Goal: Task Accomplishment & Management: Use online tool/utility

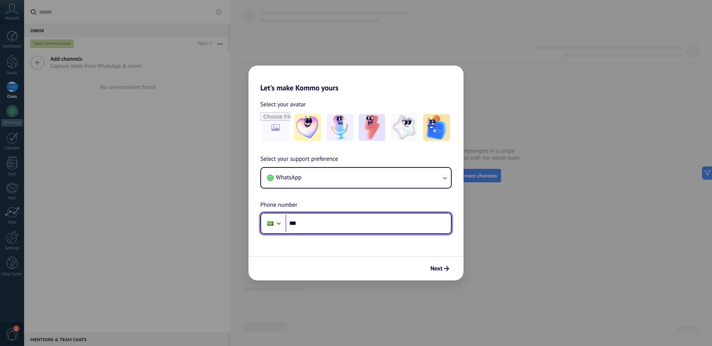
click at [320, 220] on input "***" at bounding box center [368, 223] width 165 height 17
type input "**********"
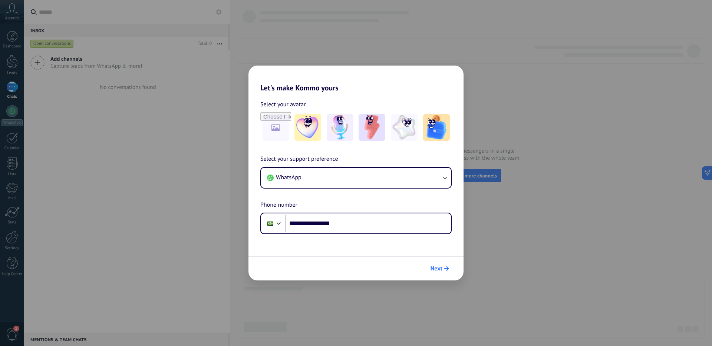
click at [443, 271] on span "Next" at bounding box center [440, 268] width 19 height 5
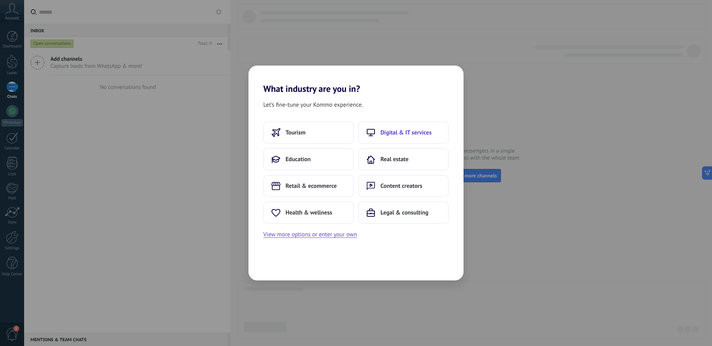
click at [413, 133] on span "Digital & IT services" at bounding box center [406, 132] width 51 height 7
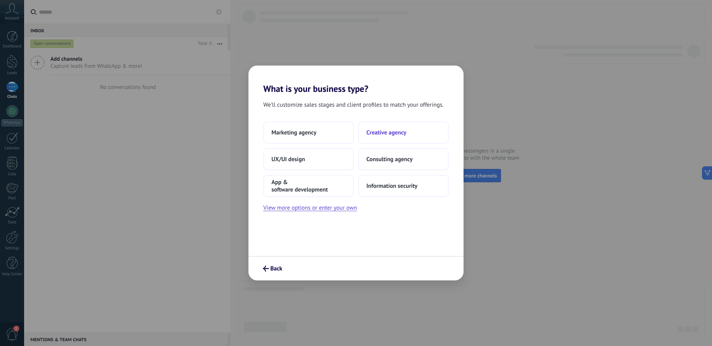
click at [395, 134] on span "Creative agency" at bounding box center [386, 132] width 40 height 7
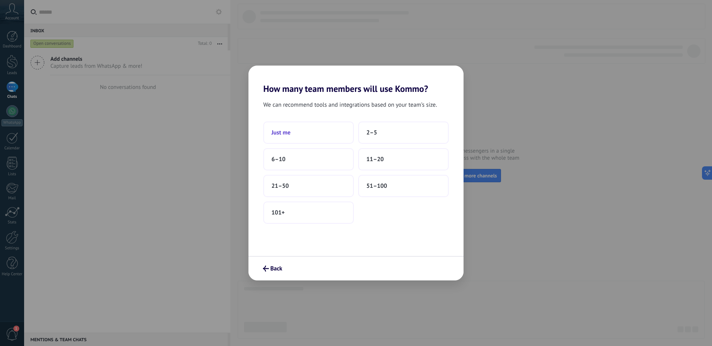
click at [298, 132] on button "Just me" at bounding box center [308, 133] width 91 height 22
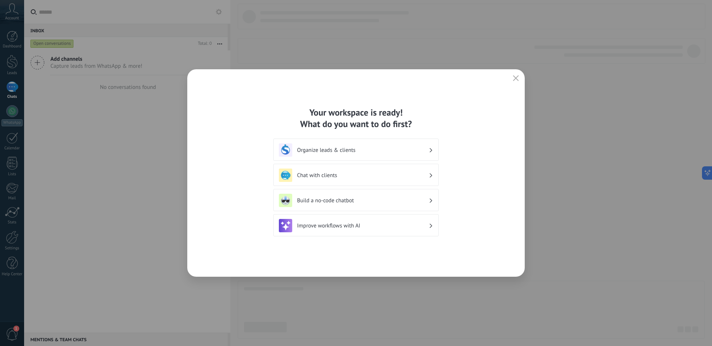
click at [430, 151] on icon at bounding box center [431, 150] width 3 height 4
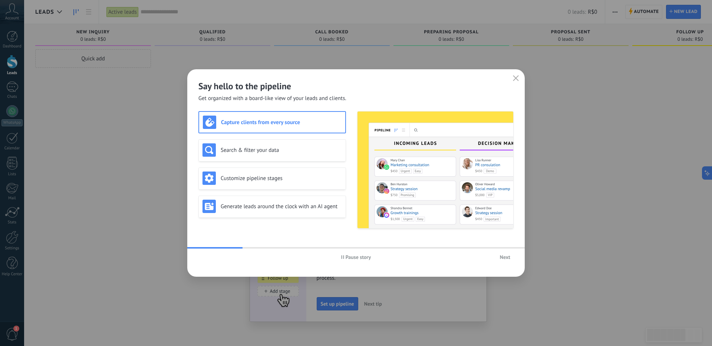
click at [517, 78] on icon "button" at bounding box center [516, 78] width 6 height 6
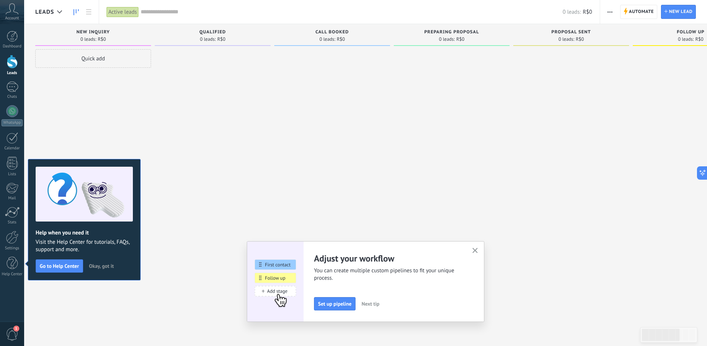
click at [475, 250] on icon "button" at bounding box center [475, 251] width 6 height 6
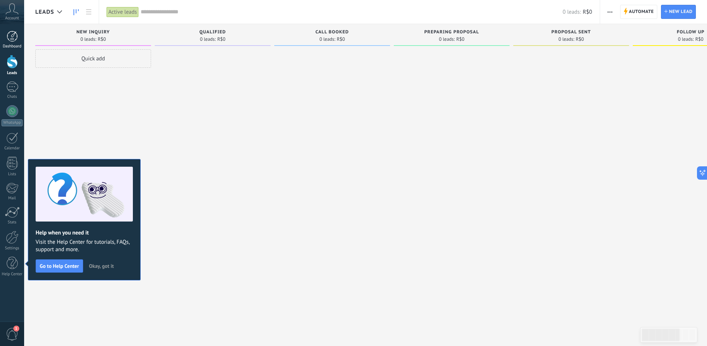
click at [13, 38] on div at bounding box center [12, 36] width 11 height 11
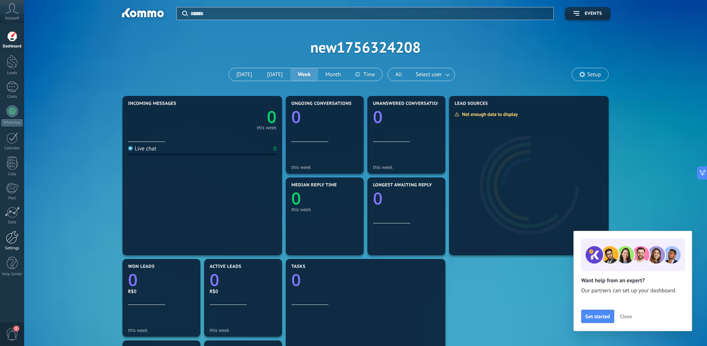
click at [10, 241] on div at bounding box center [12, 237] width 13 height 13
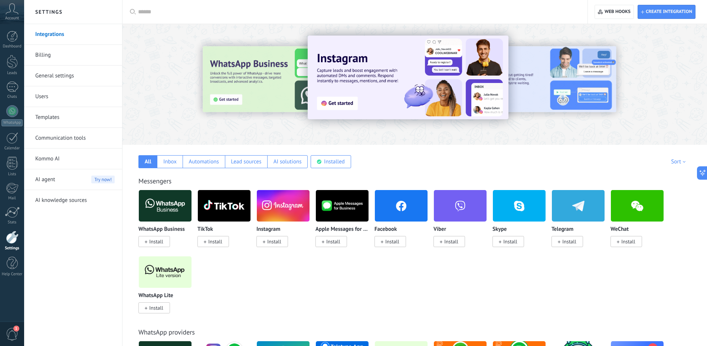
click at [274, 243] on span "Install" at bounding box center [274, 241] width 14 height 7
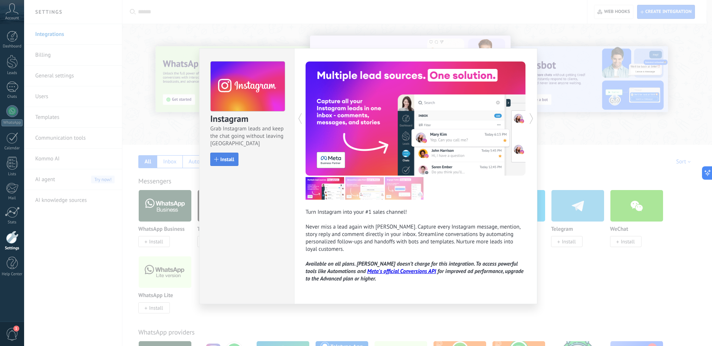
click at [228, 162] on span "Install" at bounding box center [227, 159] width 14 height 5
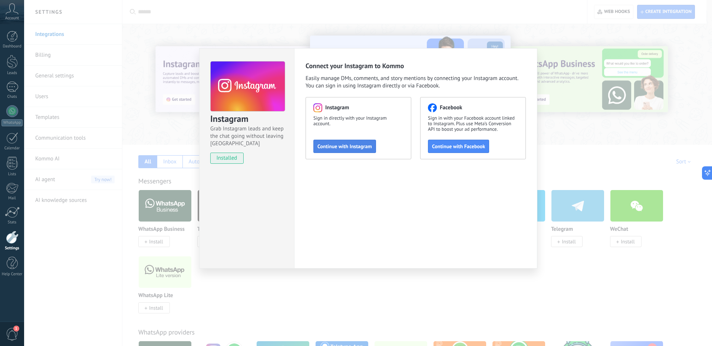
click at [357, 145] on span "Continue with Instagram" at bounding box center [344, 146] width 55 height 5
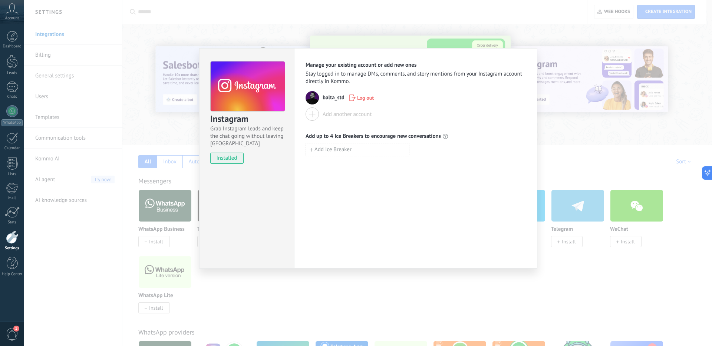
click at [348, 181] on div "Manage your existing account or add new ones Stay logged in to manage DMs, comm…" at bounding box center [415, 158] width 243 height 221
click at [339, 113] on div "Add another account" at bounding box center [347, 114] width 49 height 7
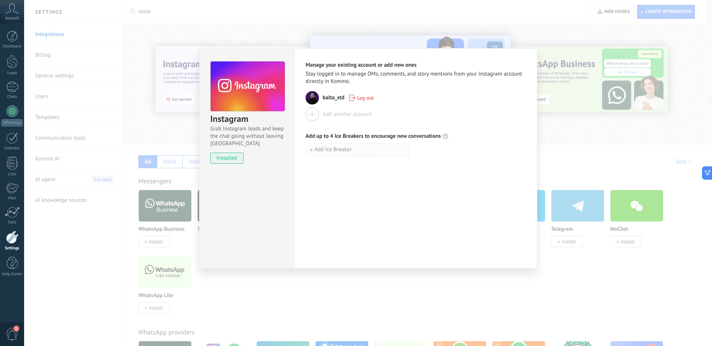
click at [349, 151] on span "Add Ice Breaker" at bounding box center [333, 149] width 37 height 5
click at [532, 198] on div "Manage your existing account or add new ones Stay logged in to manage DMs, comm…" at bounding box center [415, 158] width 243 height 221
click at [416, 150] on button "button" at bounding box center [413, 150] width 9 height 10
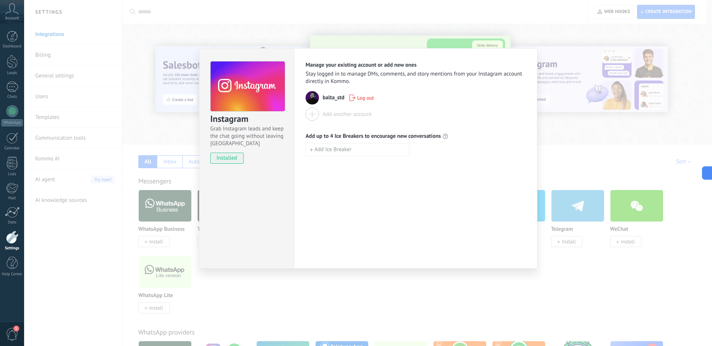
click at [563, 137] on div "Instagram Grab Instagram leads and keep the chat going without leaving [PERSON_…" at bounding box center [368, 173] width 688 height 346
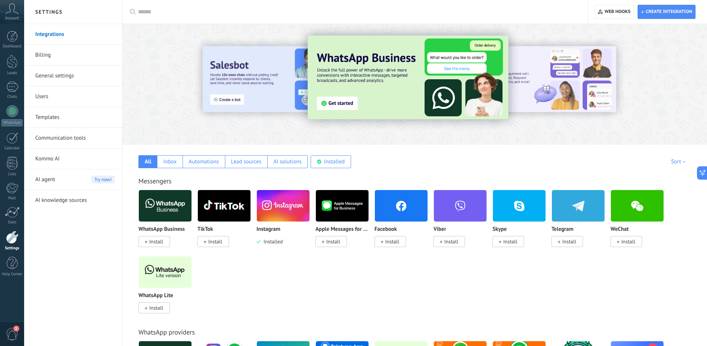
click at [393, 208] on img at bounding box center [401, 206] width 53 height 36
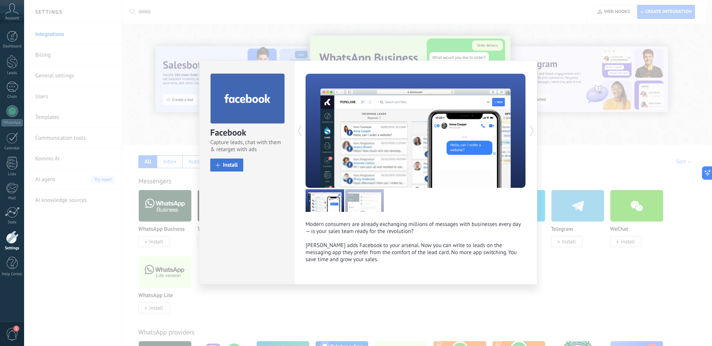
click at [229, 165] on span "Install" at bounding box center [230, 165] width 15 height 6
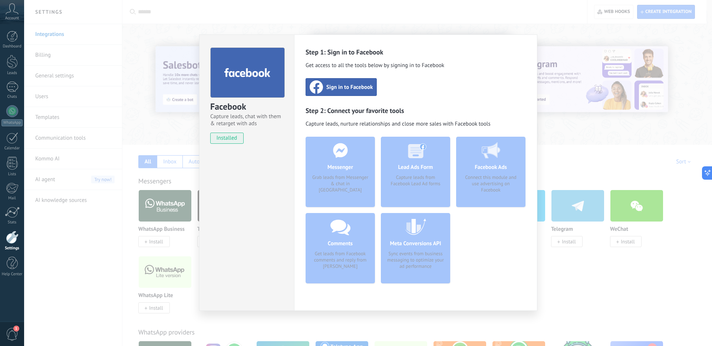
click at [353, 84] on span "Sign in to Facebook" at bounding box center [349, 86] width 46 height 7
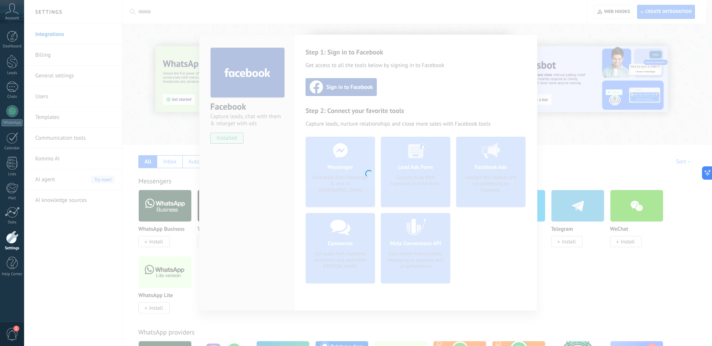
click at [308, 19] on div at bounding box center [368, 173] width 688 height 346
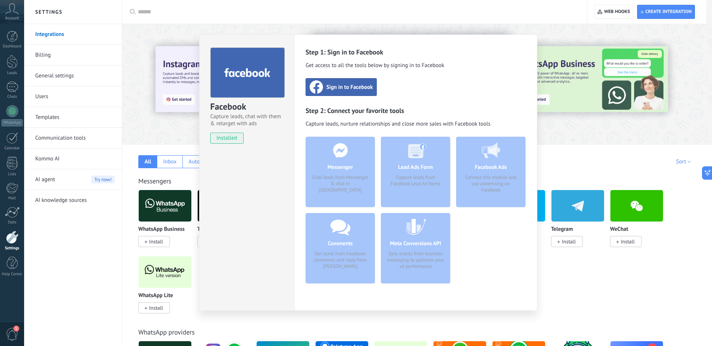
click at [578, 137] on div "Facebook Capture leads, chat with them & retarget with ads installed Uninstall …" at bounding box center [368, 173] width 688 height 346
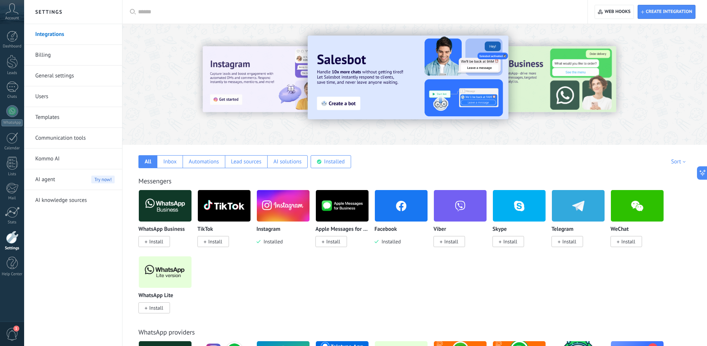
click at [394, 241] on span "Installed" at bounding box center [389, 241] width 22 height 7
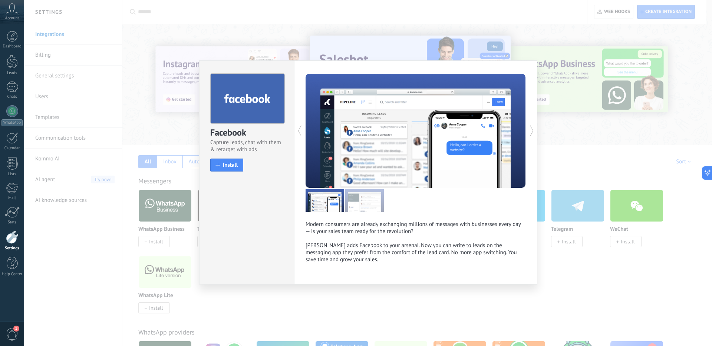
click at [601, 158] on div "Facebook Capture leads, chat with them & retarget with ads install Install Mode…" at bounding box center [368, 173] width 688 height 346
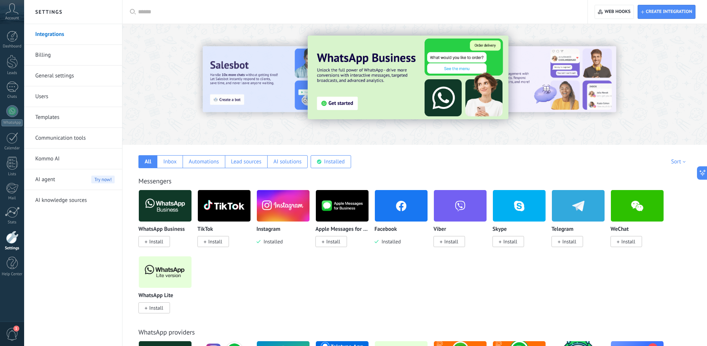
click at [157, 310] on span "Install" at bounding box center [156, 308] width 14 height 7
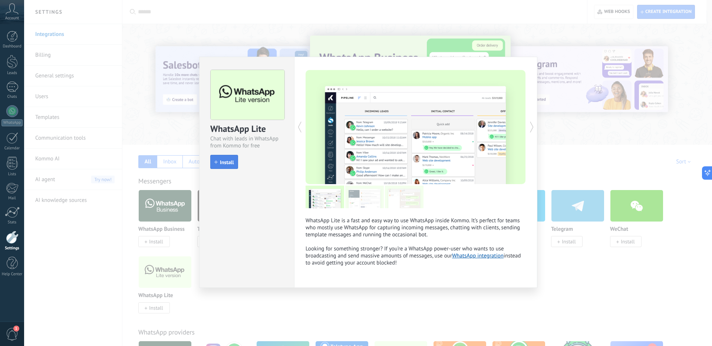
click at [231, 162] on span "Install" at bounding box center [227, 162] width 14 height 5
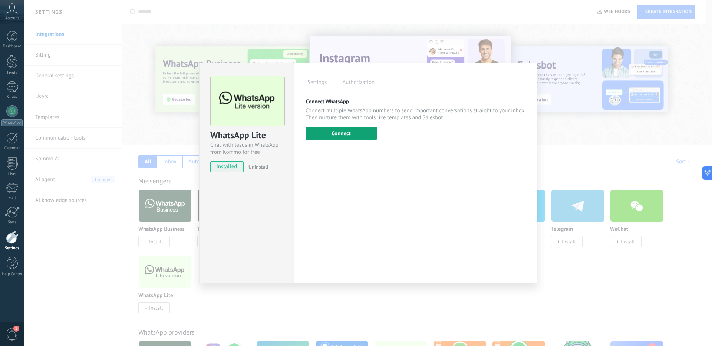
click at [345, 134] on button "Connect" at bounding box center [341, 133] width 71 height 13
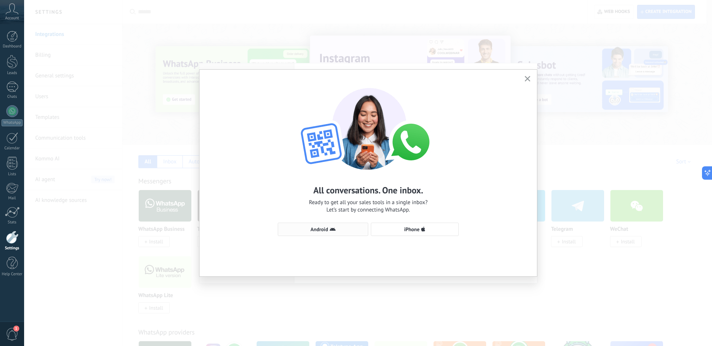
click at [316, 228] on span "Android" at bounding box center [318, 229] width 17 height 5
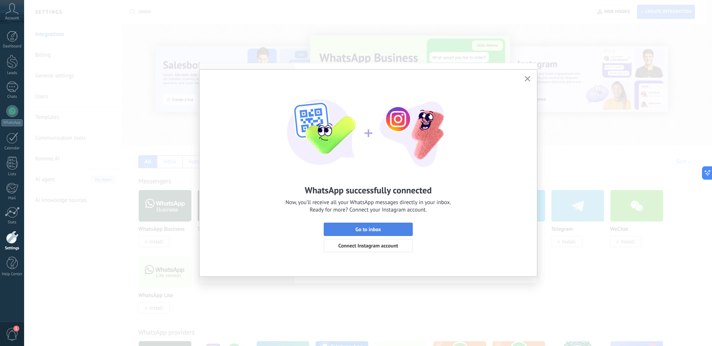
click at [383, 228] on span "Go to inbox" at bounding box center [368, 229] width 81 height 5
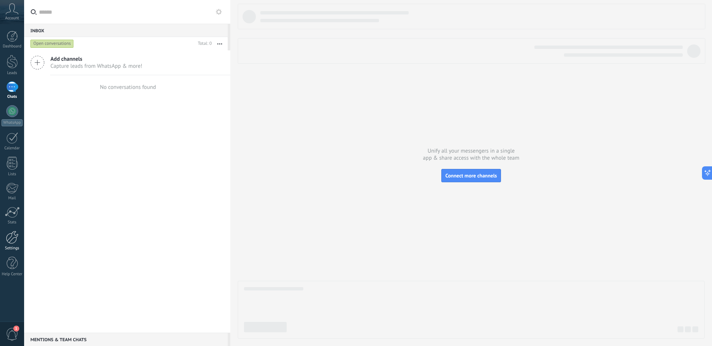
click at [10, 240] on div at bounding box center [12, 237] width 13 height 13
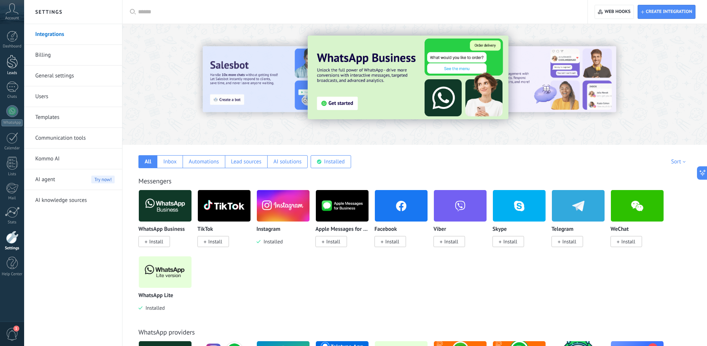
click at [12, 63] on div at bounding box center [12, 62] width 11 height 14
